Goal: Transaction & Acquisition: Subscribe to service/newsletter

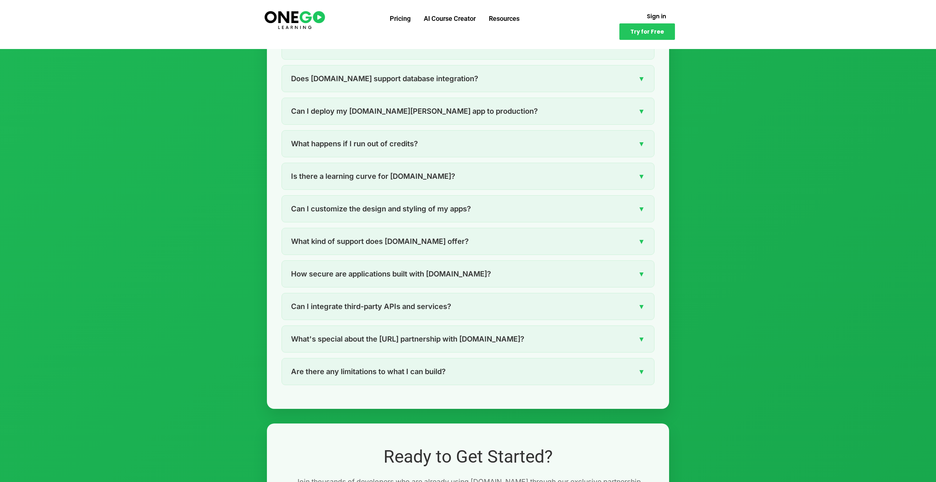
scroll to position [1845, 0]
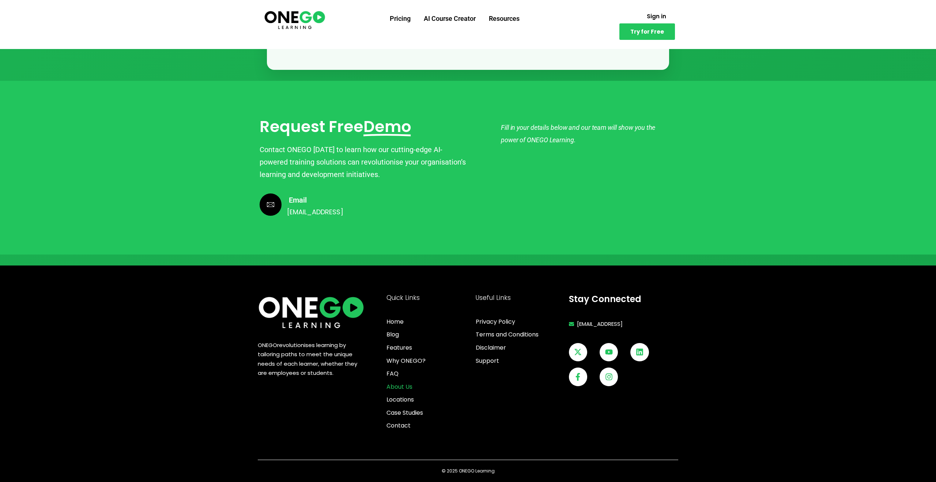
click at [402, 385] on span "About Us" at bounding box center [399, 387] width 26 height 10
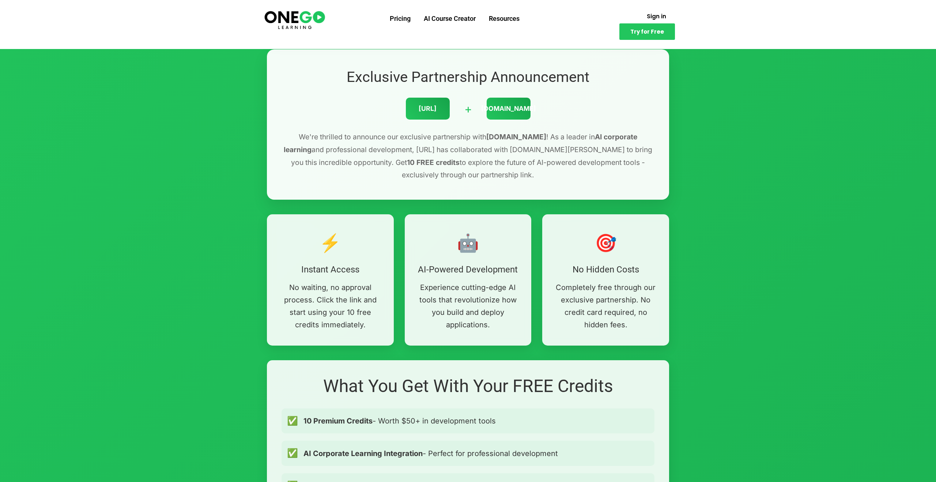
scroll to position [0, 0]
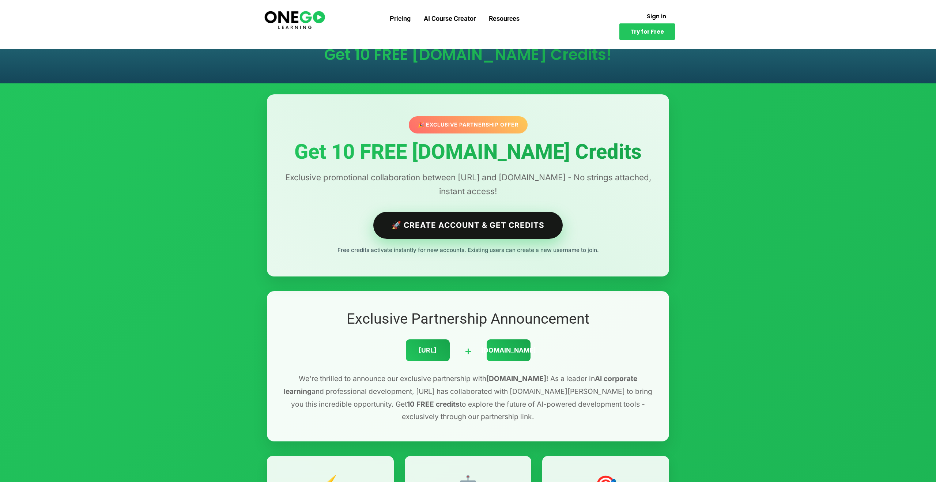
click at [444, 231] on link "🚀 Create Account & Get Credits" at bounding box center [467, 225] width 189 height 27
click at [468, 224] on link "🚀 Create Account & Get Credits" at bounding box center [467, 225] width 189 height 27
click at [511, 224] on link "🚀 Create Account & Get Credits" at bounding box center [467, 225] width 189 height 27
click at [463, 232] on link "🚀 Create Account & Get Credits" at bounding box center [467, 225] width 189 height 27
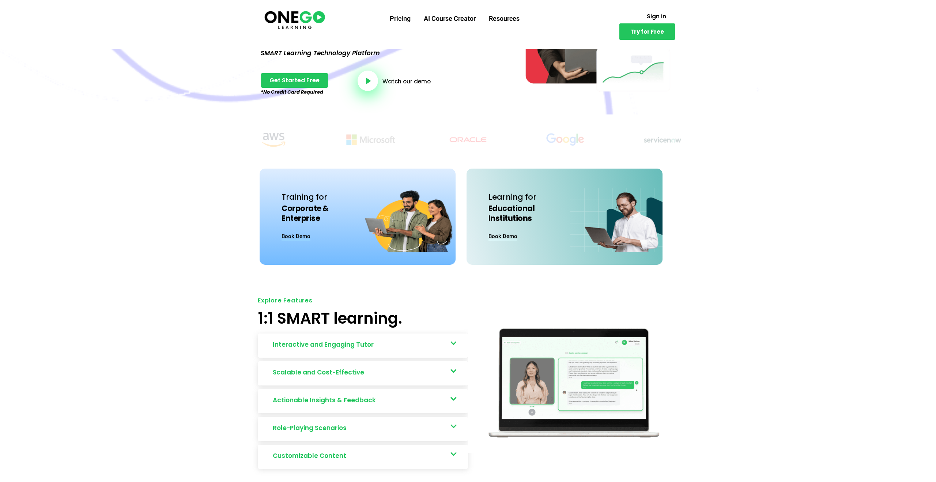
scroll to position [149, 0]
